Goal: Transaction & Acquisition: Purchase product/service

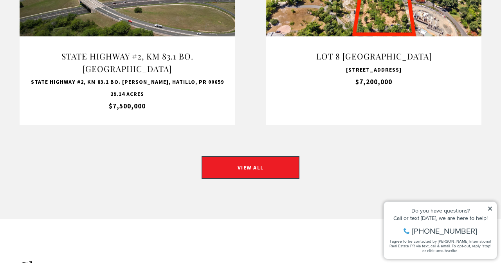
scroll to position [802, 0]
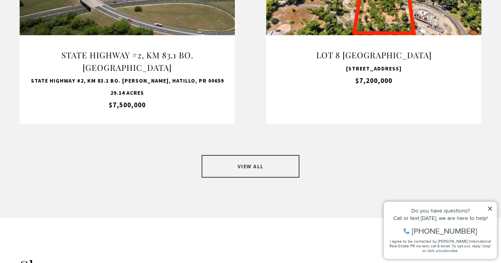
click at [228, 155] on link "VIEW ALL" at bounding box center [251, 166] width 98 height 23
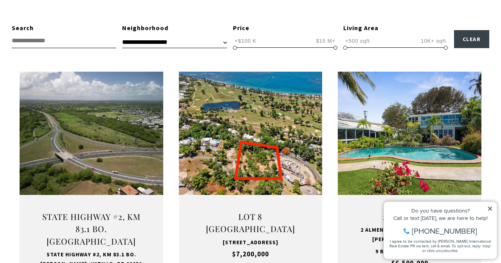
scroll to position [235, 0]
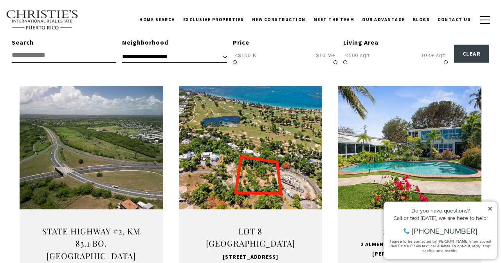
click at [336, 48] on span "<$100 K $10 M+ <$100 K $10 M+ <$100 K — $10 M+" at bounding box center [285, 55] width 105 height 15
drag, startPoint x: 335, startPoint y: 63, endPoint x: 243, endPoint y: 57, distance: 92.6
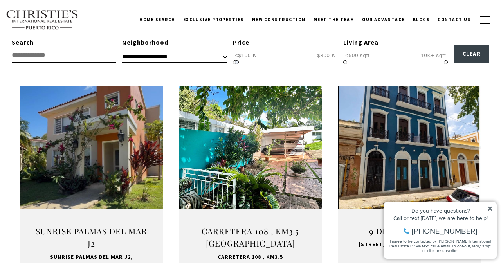
type input "**********"
drag, startPoint x: 243, startPoint y: 61, endPoint x: 237, endPoint y: 61, distance: 5.5
click at [237, 61] on span at bounding box center [238, 62] width 4 height 4
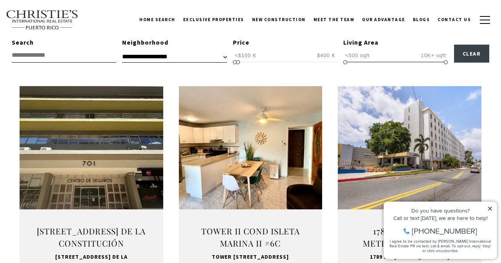
click at [490, 211] on icon at bounding box center [490, 208] width 5 height 5
click at [491, 208] on icon at bounding box center [490, 209] width 4 height 4
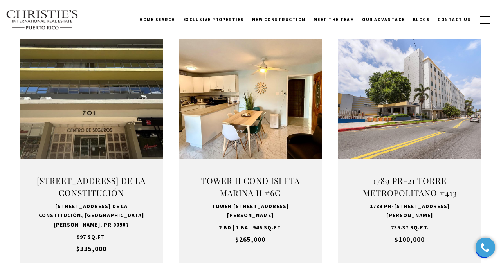
scroll to position [276, 0]
